Goal: Check status: Check status

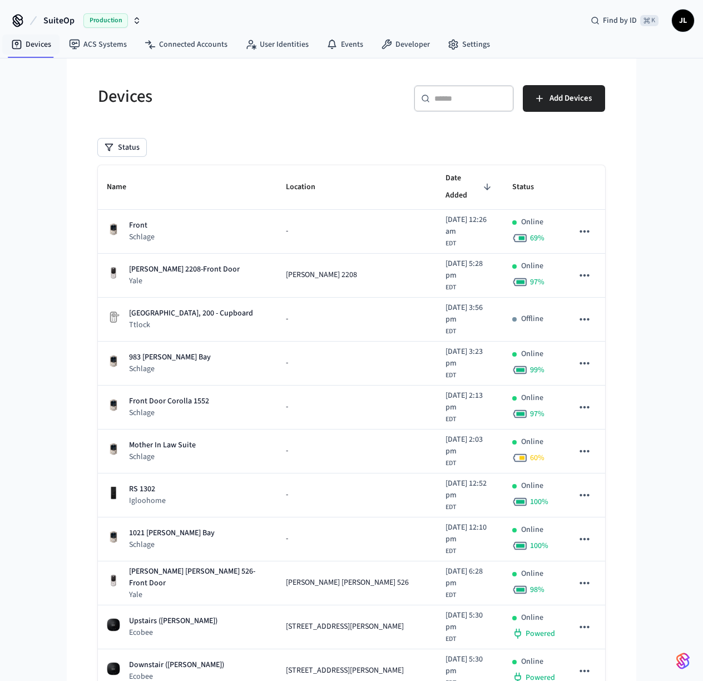
click at [105, 21] on span "Production" at bounding box center [105, 20] width 44 height 14
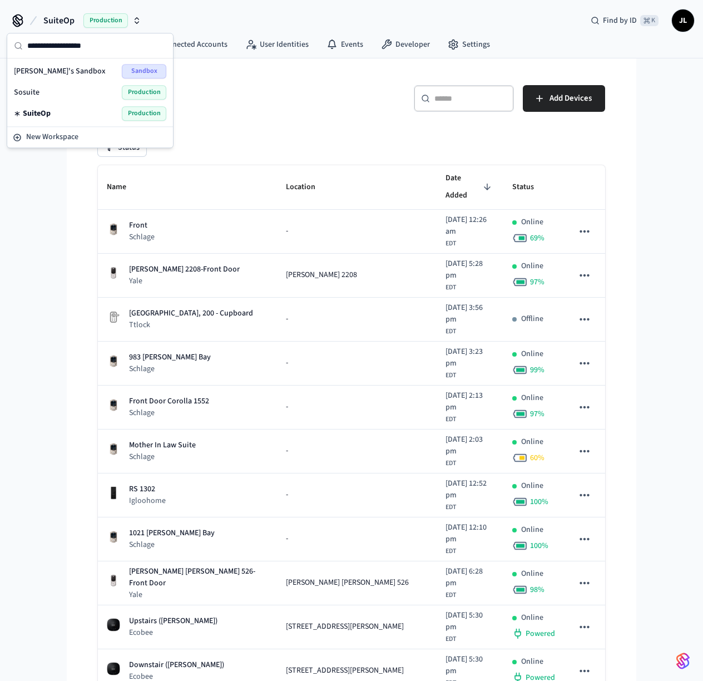
click at [137, 73] on span "Sandbox" at bounding box center [144, 71] width 44 height 14
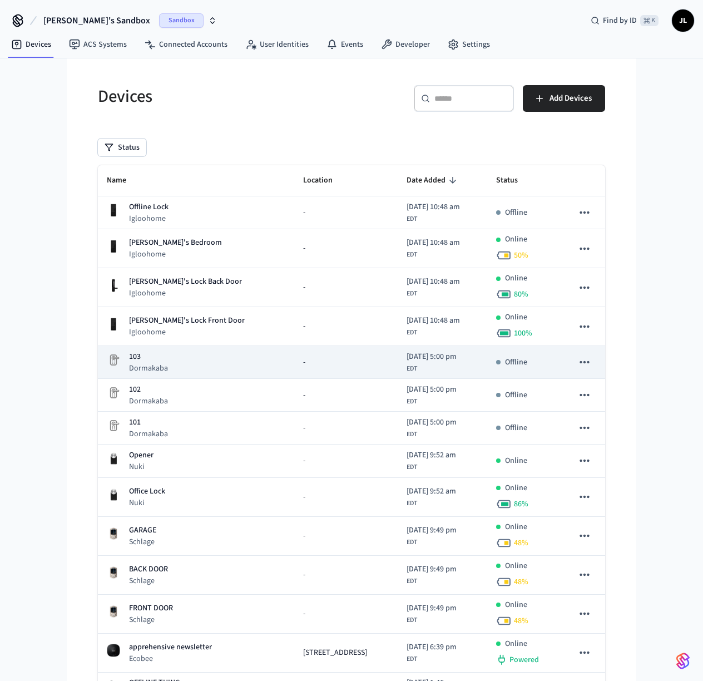
click at [228, 367] on tr "103 Dormakaba - [DATE] 5:00 pm EDT Offline" at bounding box center [351, 362] width 507 height 33
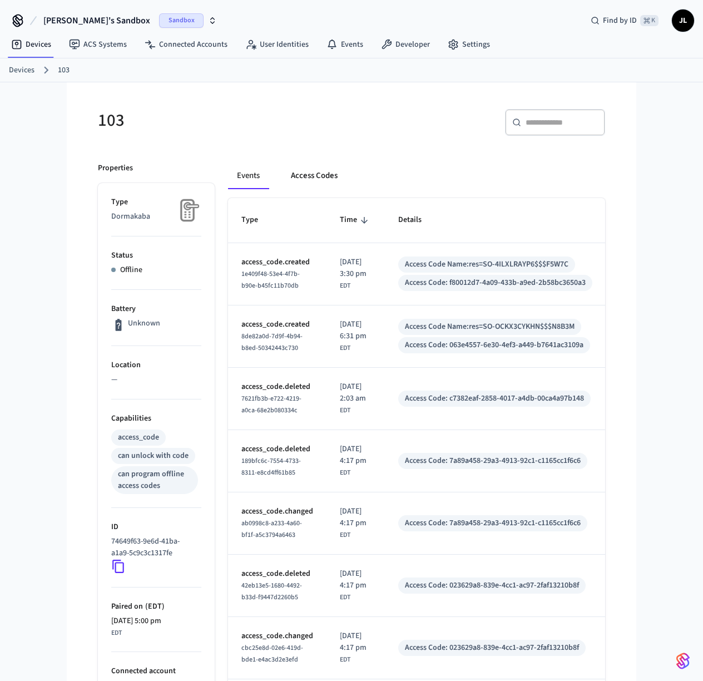
click at [314, 170] on button "Access Codes" at bounding box center [314, 175] width 65 height 27
